Goal: Browse casually: Explore the website without a specific task or goal

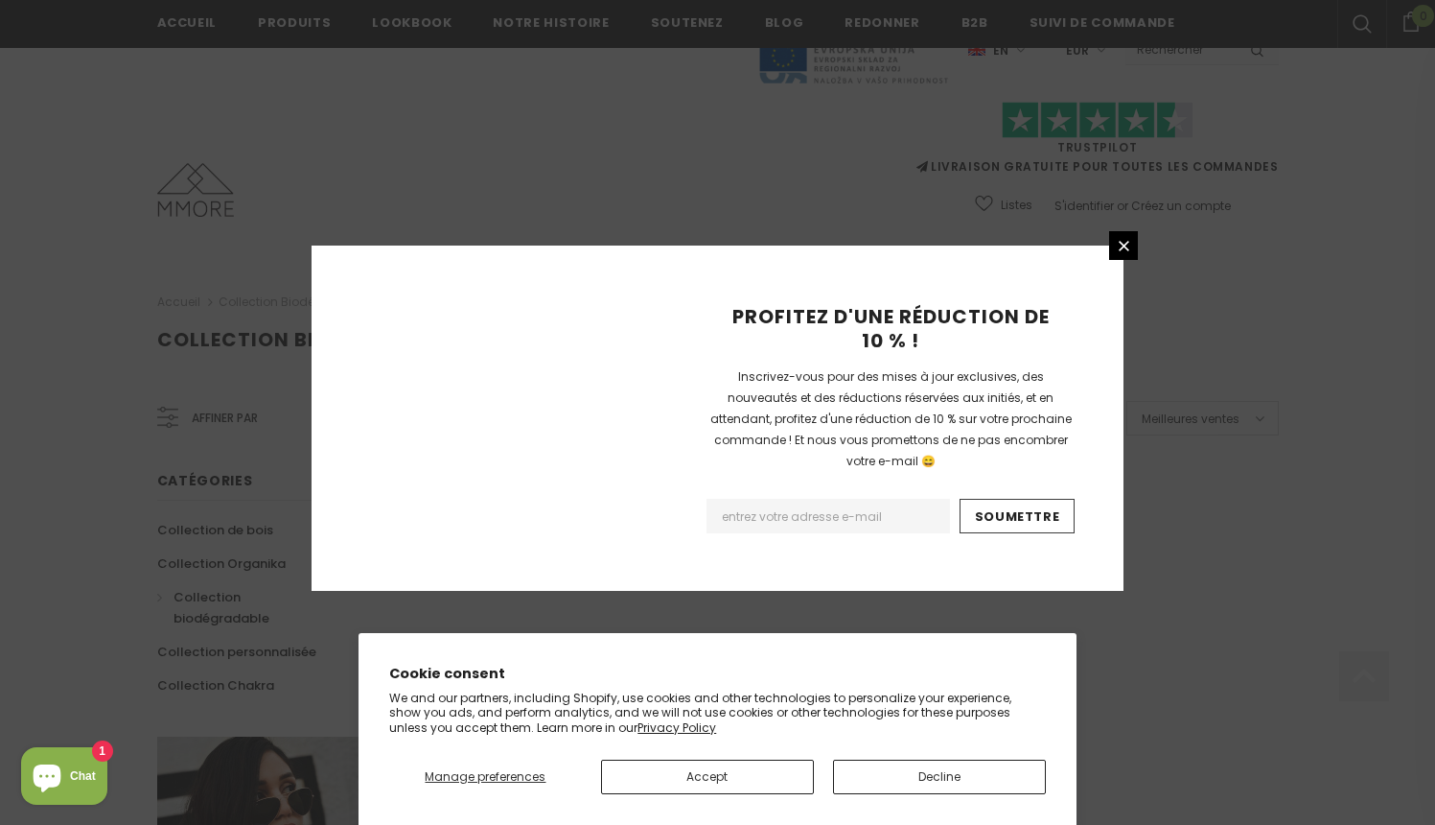
scroll to position [1187, 0]
